Goal: Task Accomplishment & Management: Manage account settings

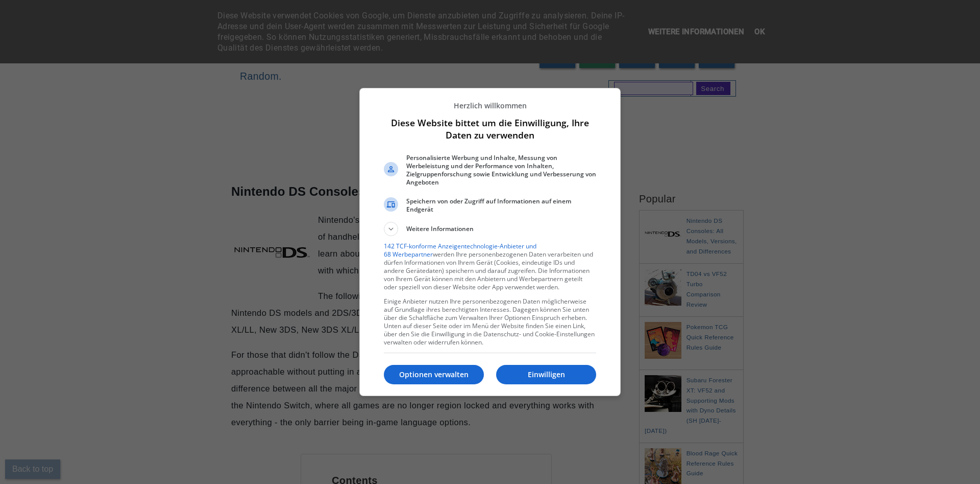
scroll to position [1146, 0]
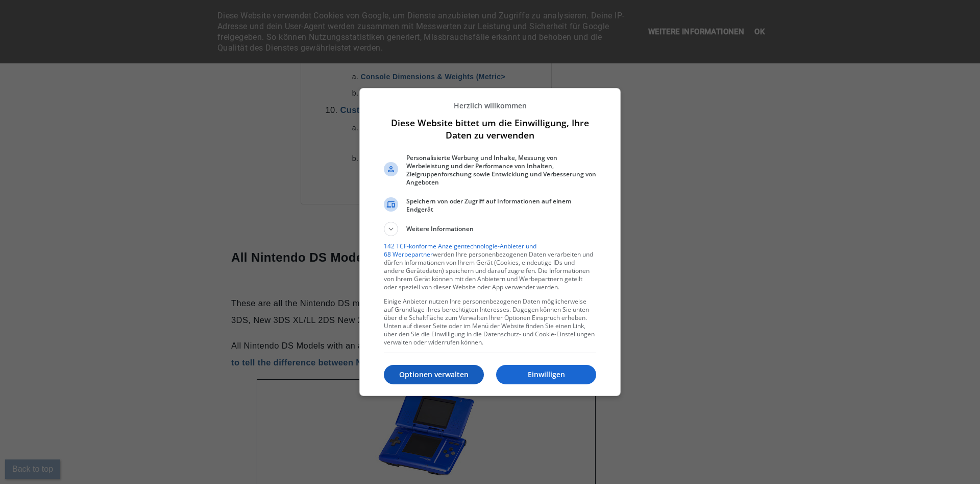
click at [436, 376] on p "Optionen verwalten" at bounding box center [434, 374] width 100 height 10
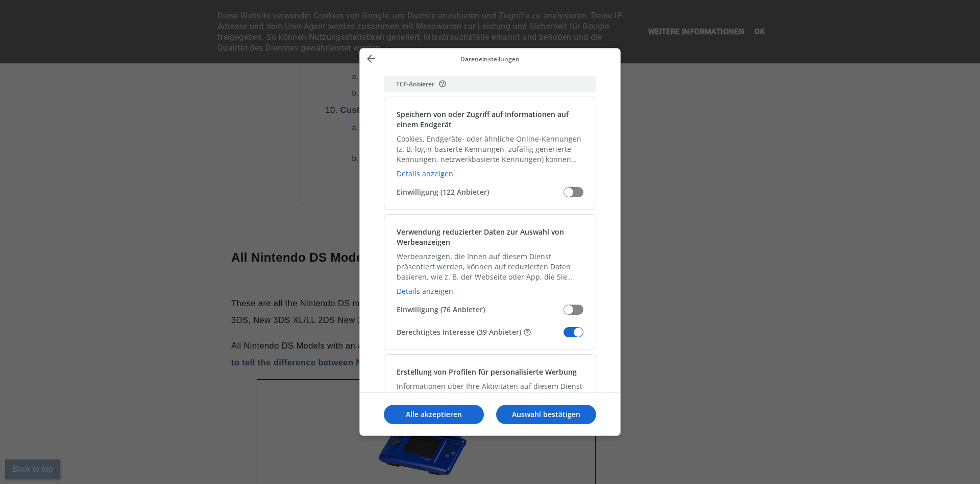
click at [571, 333] on span "Meine Daten verwalten" at bounding box center [574, 332] width 20 height 10
click at [564, 336] on input "Berechtigtes Interesse (39 Anbieter)" at bounding box center [564, 336] width 0 height 0
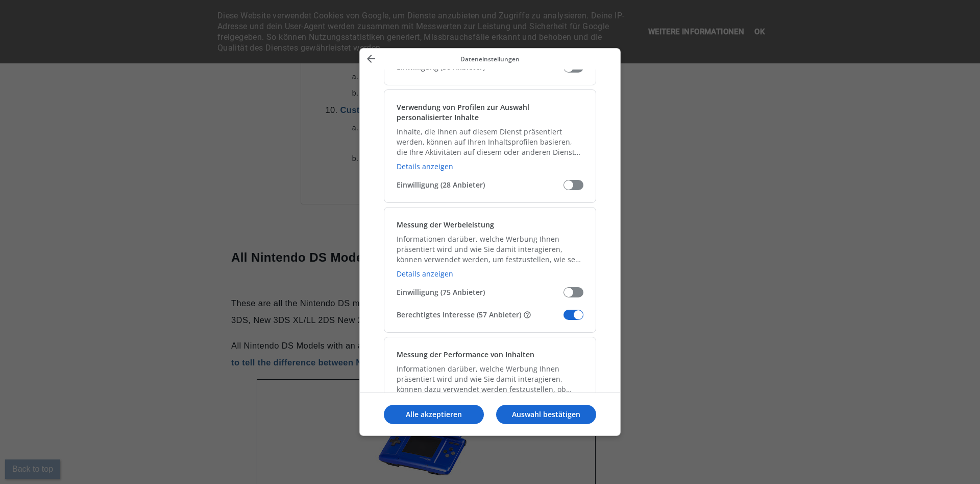
click at [570, 317] on span "Meine Daten verwalten" at bounding box center [574, 314] width 20 height 10
click at [564, 318] on input "Berechtigtes Interesse (57 Anbieter)" at bounding box center [564, 318] width 0 height 0
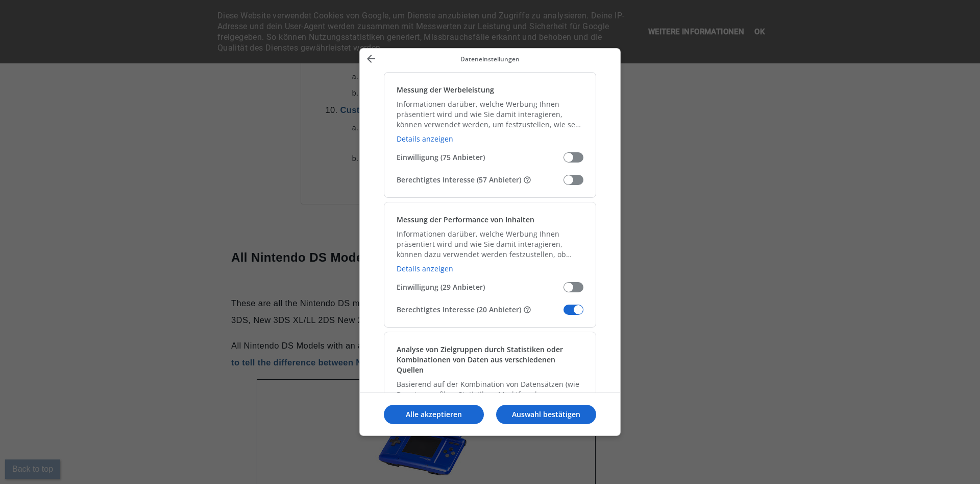
click at [575, 311] on span "Meine Daten verwalten" at bounding box center [574, 309] width 20 height 10
click at [564, 313] on input "Berechtigtes Interesse (20 Anbieter)" at bounding box center [564, 313] width 0 height 0
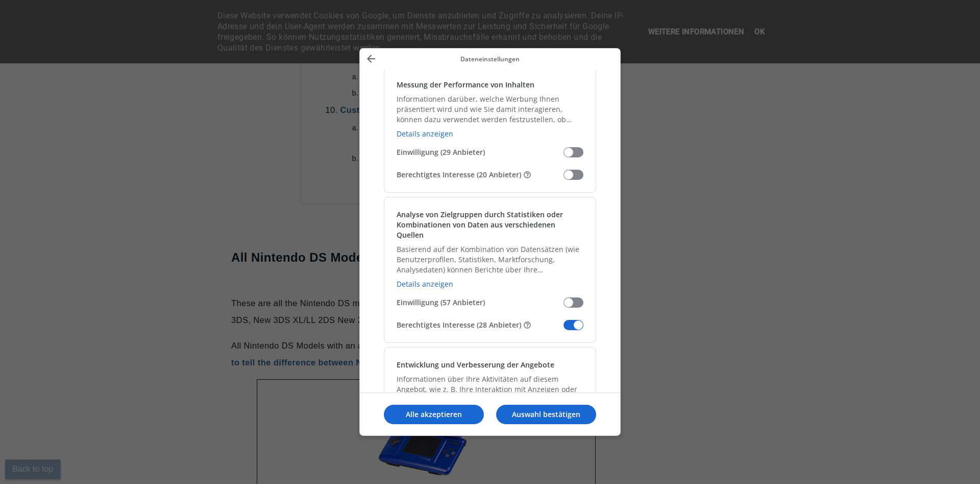
click at [575, 320] on span "Meine Daten verwalten" at bounding box center [574, 325] width 20 height 10
click at [564, 328] on input "Berechtigtes Interesse (28 Anbieter)" at bounding box center [564, 328] width 0 height 0
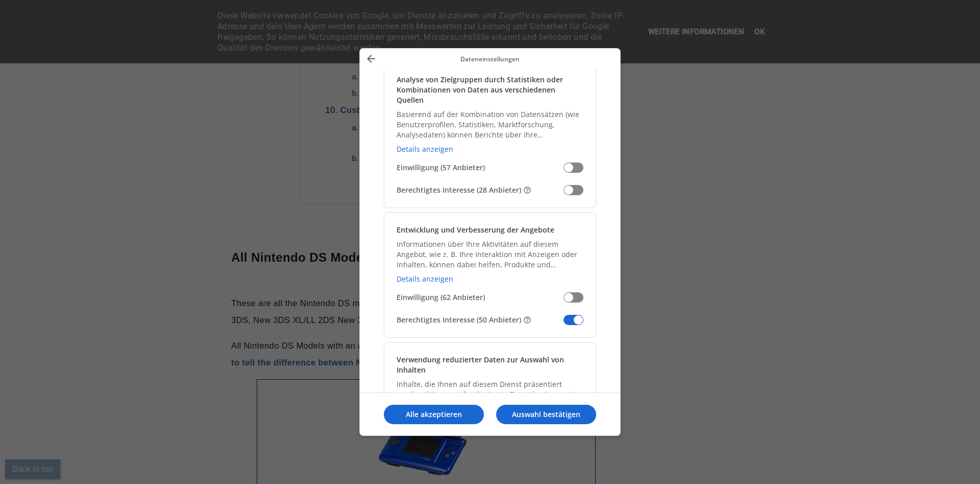
click at [574, 315] on span "Meine Daten verwalten" at bounding box center [574, 320] width 20 height 10
click at [564, 323] on input "Berechtigtes Interesse (50 Anbieter)" at bounding box center [564, 323] width 0 height 0
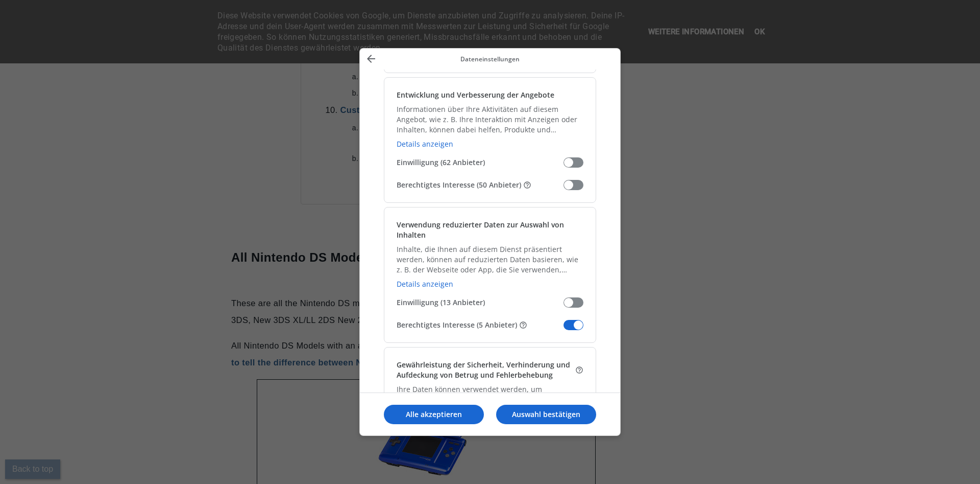
click at [574, 320] on span "Meine Daten verwalten" at bounding box center [574, 325] width 20 height 10
click at [564, 328] on input "Berechtigtes Interesse (5 Anbieter)" at bounding box center [564, 328] width 0 height 0
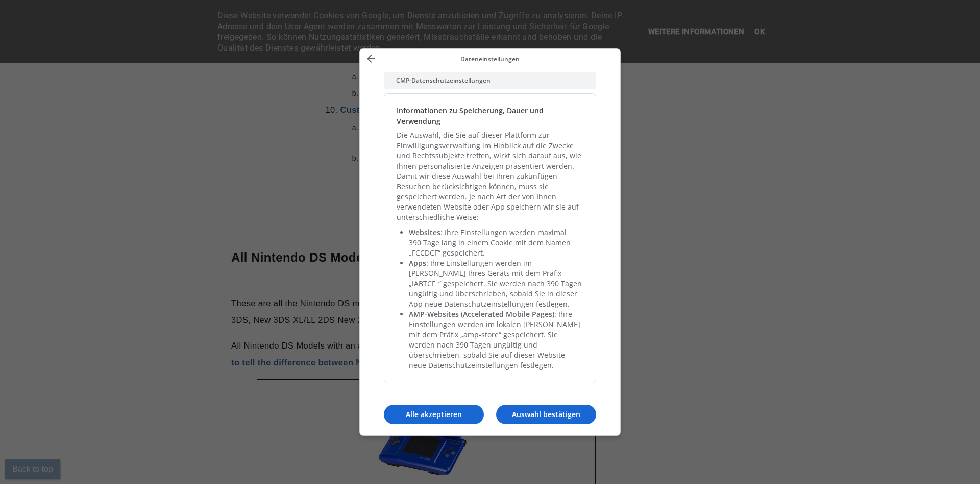
scroll to position [2243, 0]
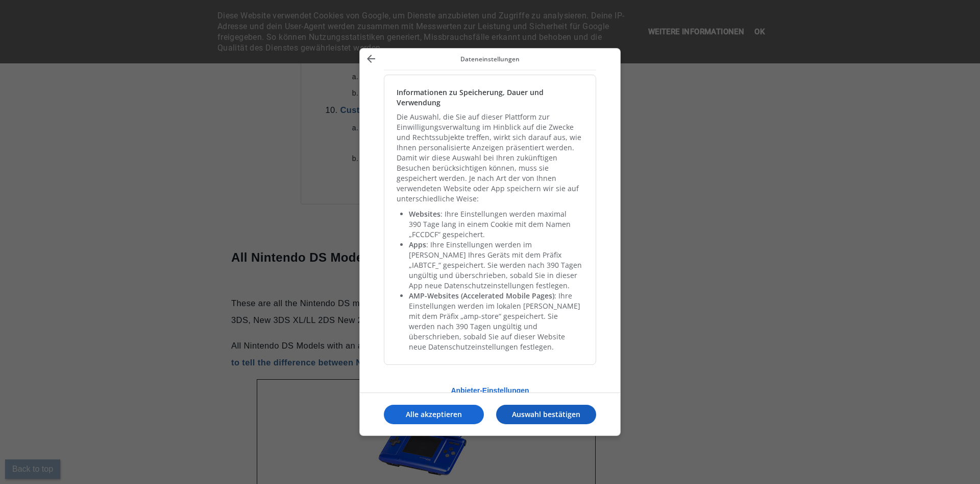
click at [539, 412] on p "Auswahl bestätigen" at bounding box center [546, 414] width 100 height 10
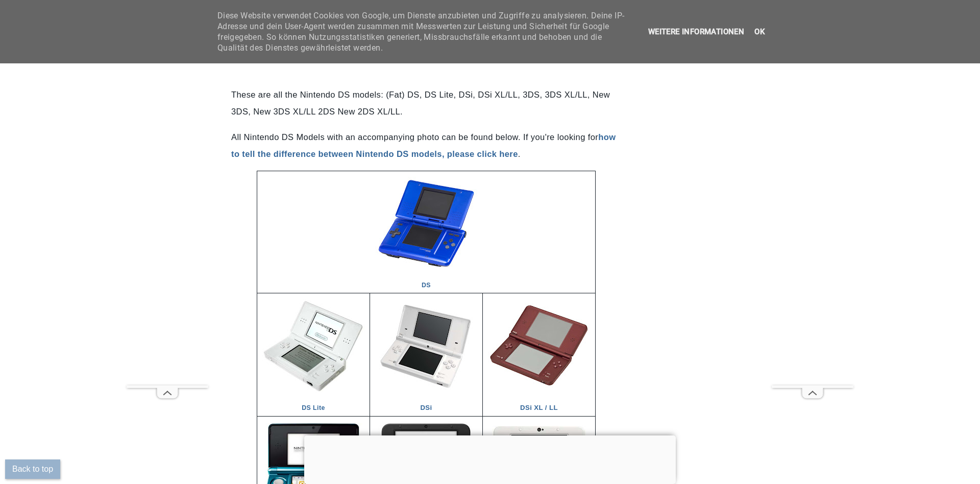
scroll to position [1458, 0]
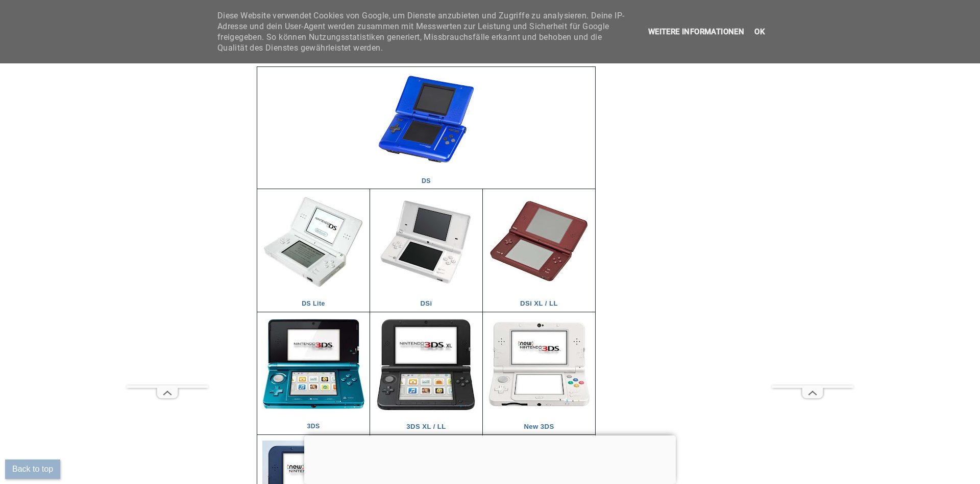
click at [484, 435] on div at bounding box center [490, 435] width 372 height 0
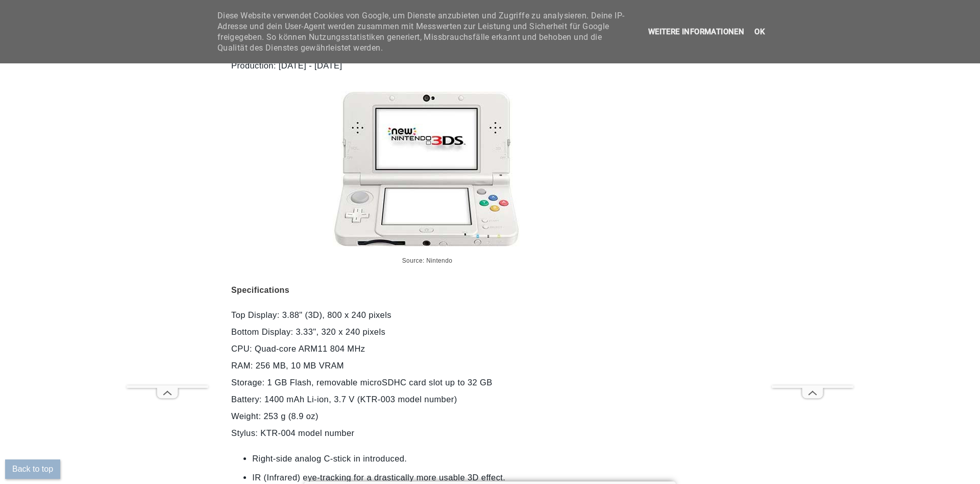
scroll to position [5573, 0]
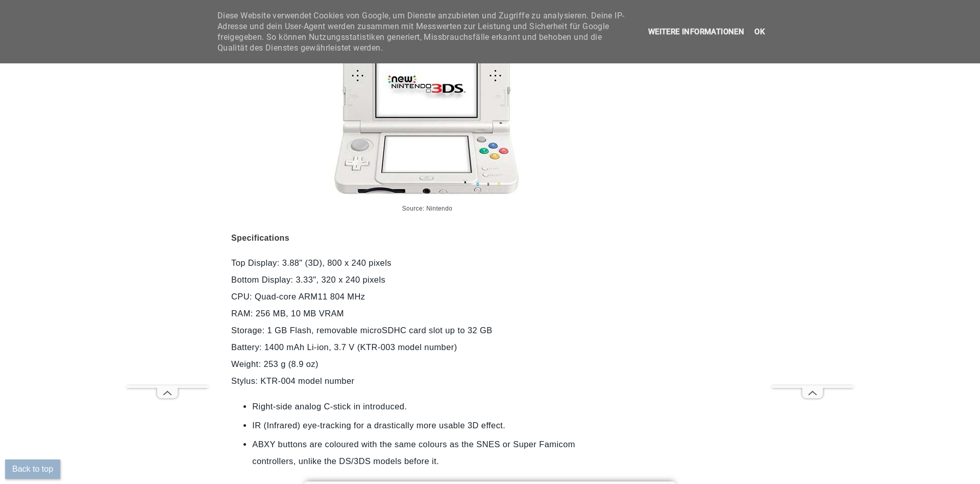
drag, startPoint x: 566, startPoint y: 179, endPoint x: 75, endPoint y: 39, distance: 510.8
click at [566, 179] on div at bounding box center [426, 115] width 390 height 171
